Goal: Task Accomplishment & Management: Manage account settings

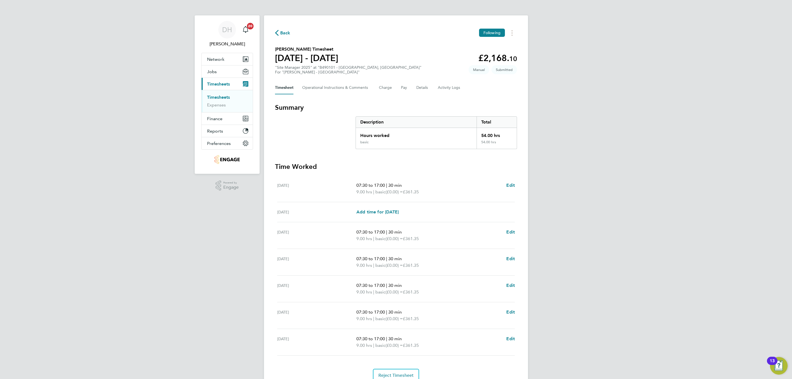
click at [319, 163] on h3 "Time Worked" at bounding box center [396, 166] width 242 height 9
click at [221, 96] on link "Timesheets" at bounding box center [218, 97] width 23 height 5
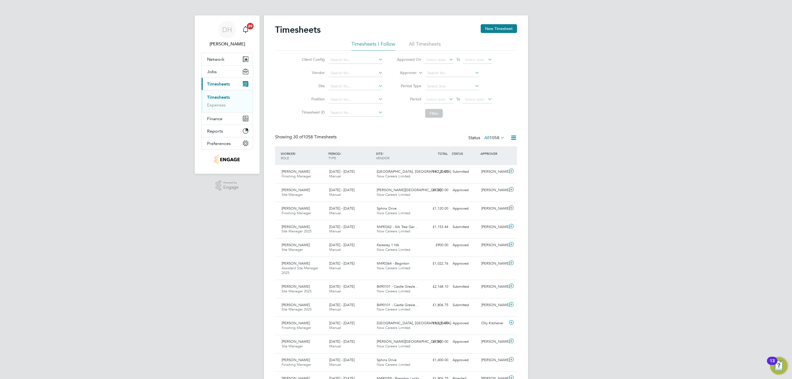
click at [709, 178] on div "DH Danielle Hughes Notifications 20 Applications: Network Team Members Business…" at bounding box center [396, 383] width 792 height 766
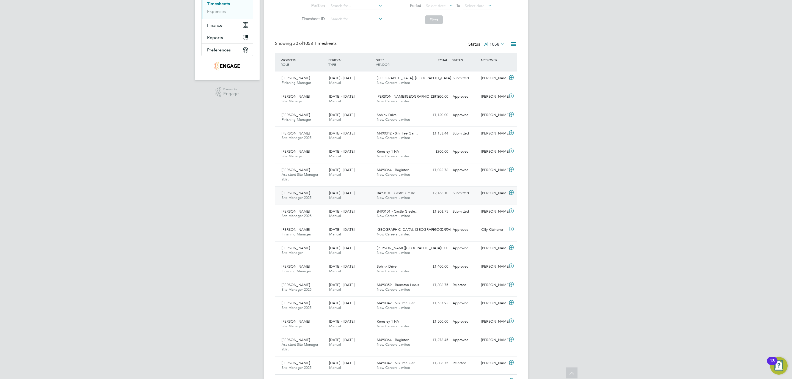
click at [318, 197] on div "Adrian Copson Site Manager 2025 23 - 29 Aug 2025" at bounding box center [303, 196] width 48 height 14
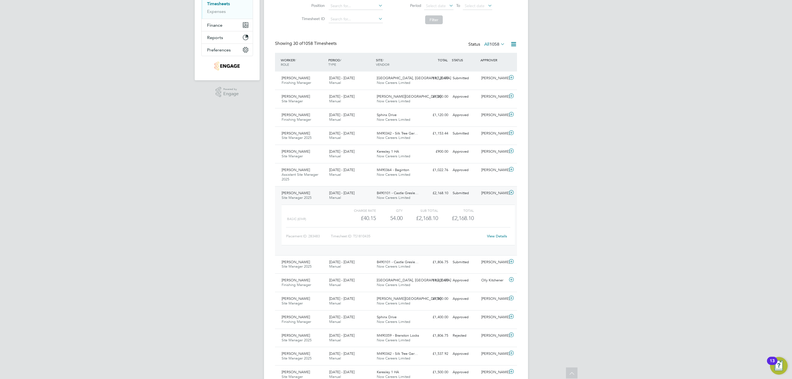
click at [487, 238] on link "View Details" at bounding box center [497, 236] width 20 height 5
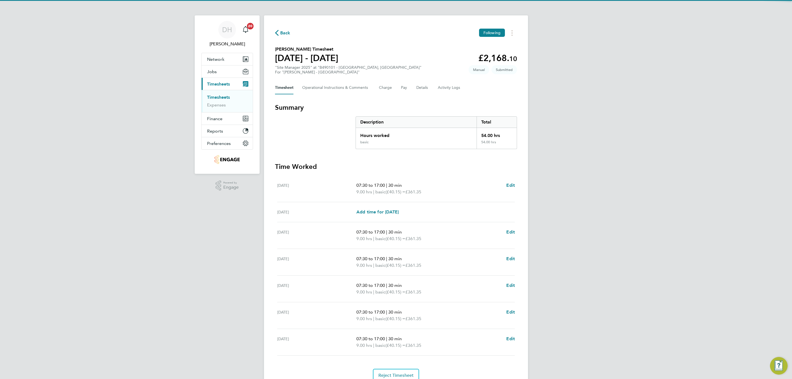
scroll to position [26, 0]
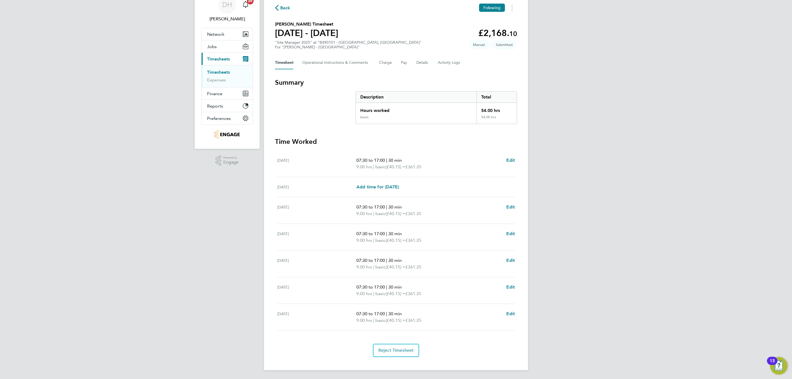
click at [182, 220] on div "DH [PERSON_NAME] Notifications 20 Applications: Network Team Members Businesses…" at bounding box center [396, 177] width 792 height 404
click at [657, 194] on div "DH [PERSON_NAME] Notifications 20 Applications: Network Team Members Businesses…" at bounding box center [396, 177] width 792 height 404
click at [234, 181] on div "DH [PERSON_NAME] Notifications 20 Applications: Network Team Members Businesses…" at bounding box center [396, 177] width 792 height 404
click at [203, 263] on div "DH [PERSON_NAME] Notifications 20 Applications: Network Team Members Businesses…" at bounding box center [396, 177] width 792 height 404
click at [202, 262] on div "DH [PERSON_NAME] Notifications 20 Applications: Network Team Members Businesses…" at bounding box center [396, 177] width 792 height 404
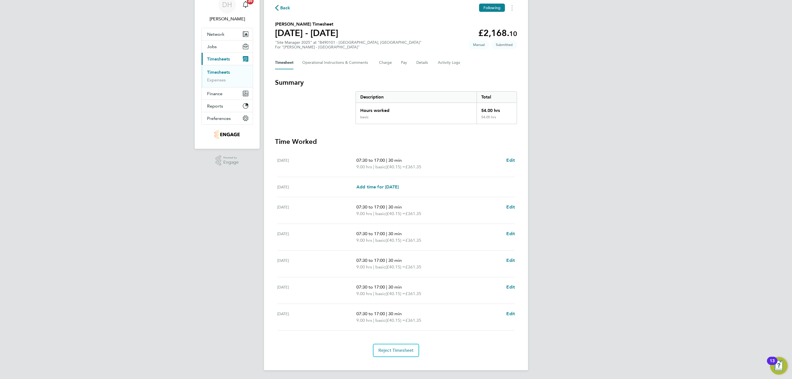
click at [202, 262] on div "DH [PERSON_NAME] Notifications 20 Applications: Network Team Members Businesses…" at bounding box center [396, 177] width 792 height 404
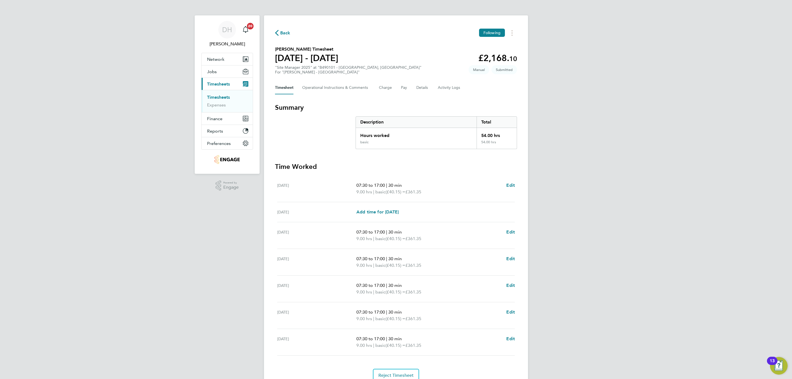
scroll to position [26, 0]
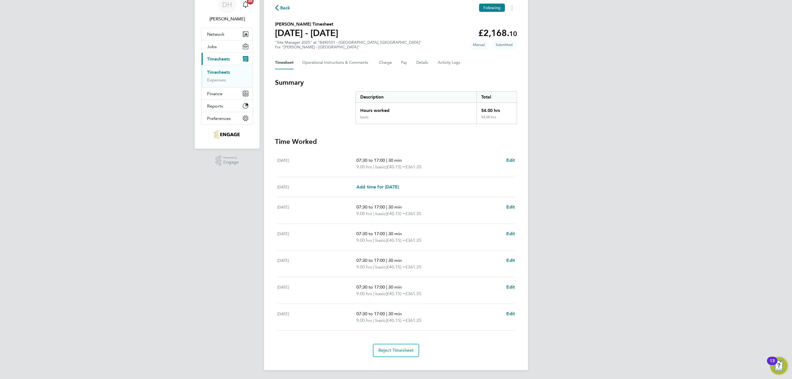
click at [42, 139] on div "DH [PERSON_NAME] Notifications 20 Applications: Network Team Members Businesses…" at bounding box center [396, 177] width 792 height 404
